Goal: Task Accomplishment & Management: Manage account settings

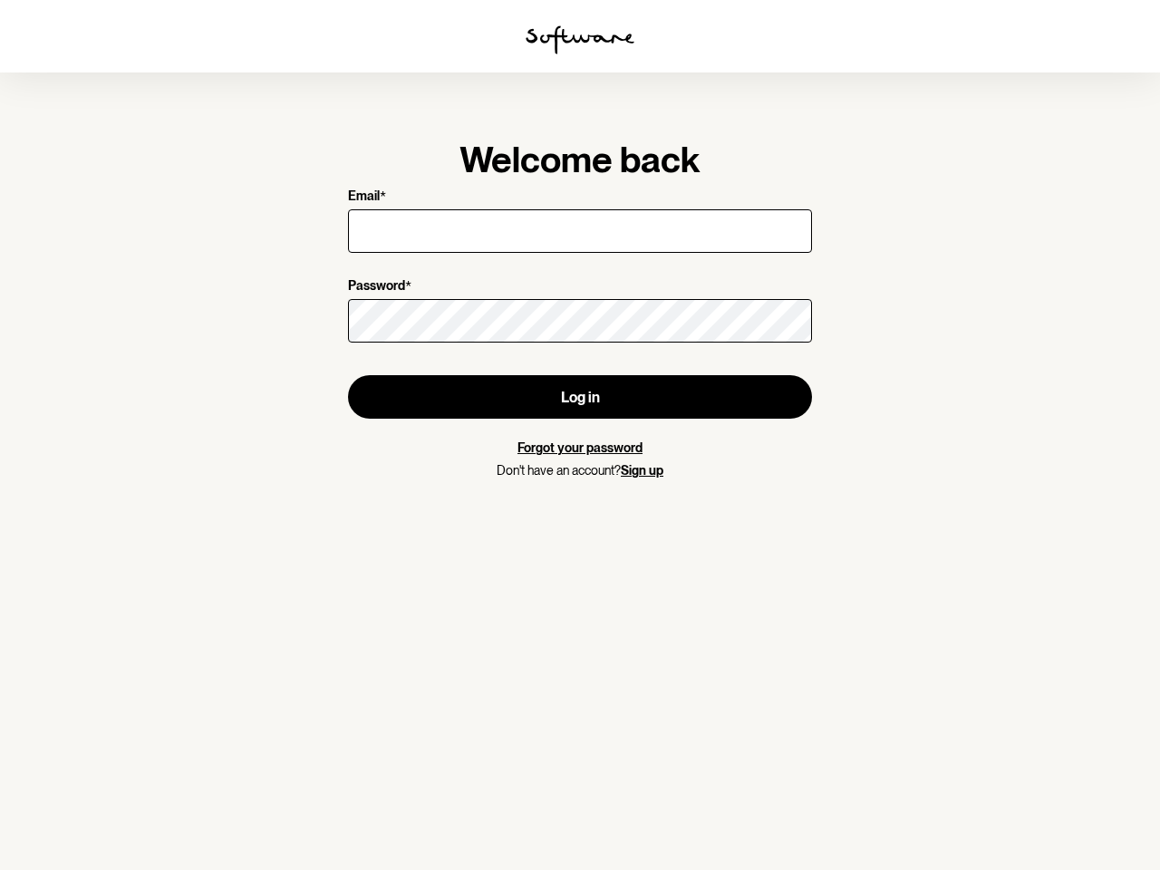
click at [580, 40] on img at bounding box center [579, 39] width 109 height 29
